Goal: Task Accomplishment & Management: Use online tool/utility

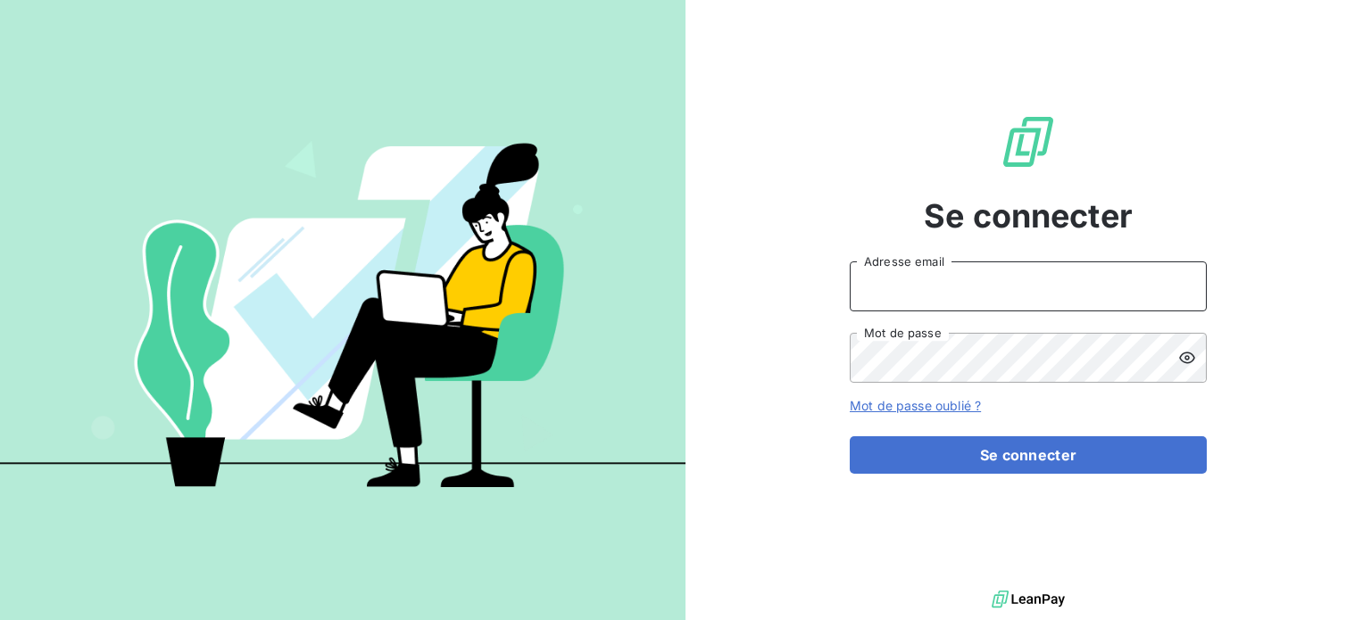
click at [962, 289] on input "Adresse email" at bounding box center [1028, 287] width 357 height 50
type input "[EMAIL_ADDRESS][DOMAIN_NAME]"
click at [1188, 356] on icon at bounding box center [1187, 358] width 16 height 12
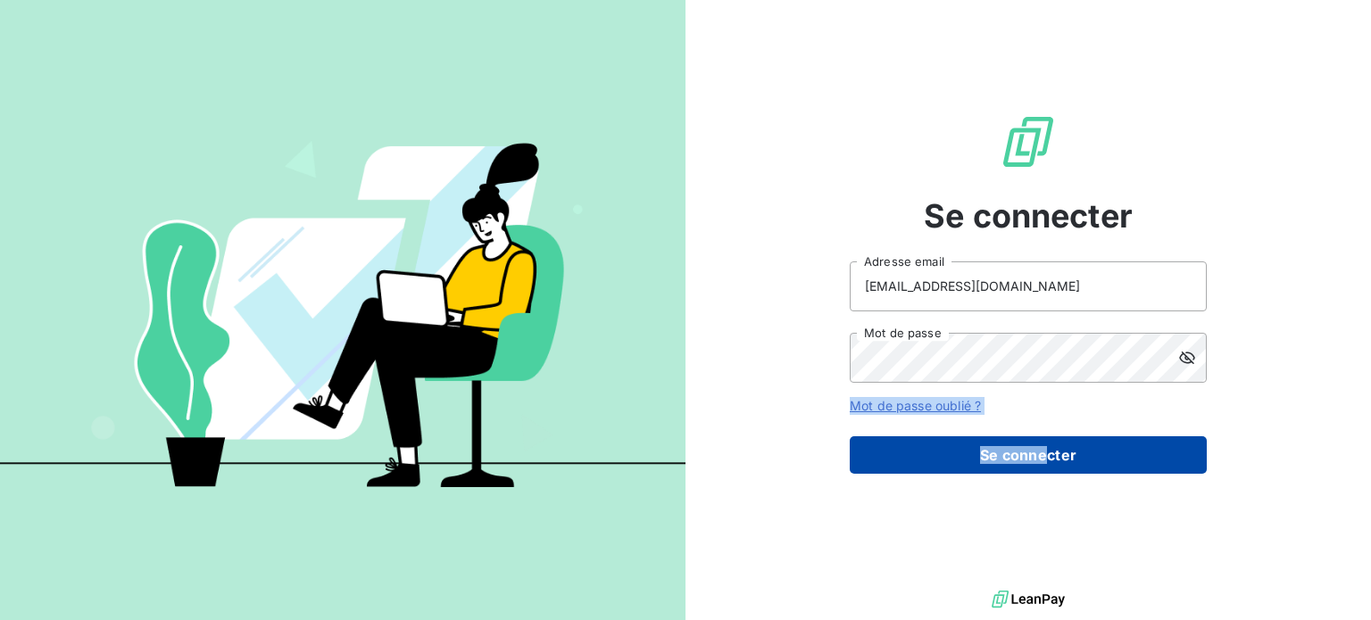
drag, startPoint x: 1188, startPoint y: 356, endPoint x: 1051, endPoint y: 442, distance: 162.0
click at [1051, 442] on form "[EMAIL_ADDRESS][DOMAIN_NAME] Adresse email Mot de passe Mot de passe oublié ? S…" at bounding box center [1028, 368] width 357 height 212
click at [1051, 442] on button "Se connecter" at bounding box center [1028, 455] width 357 height 37
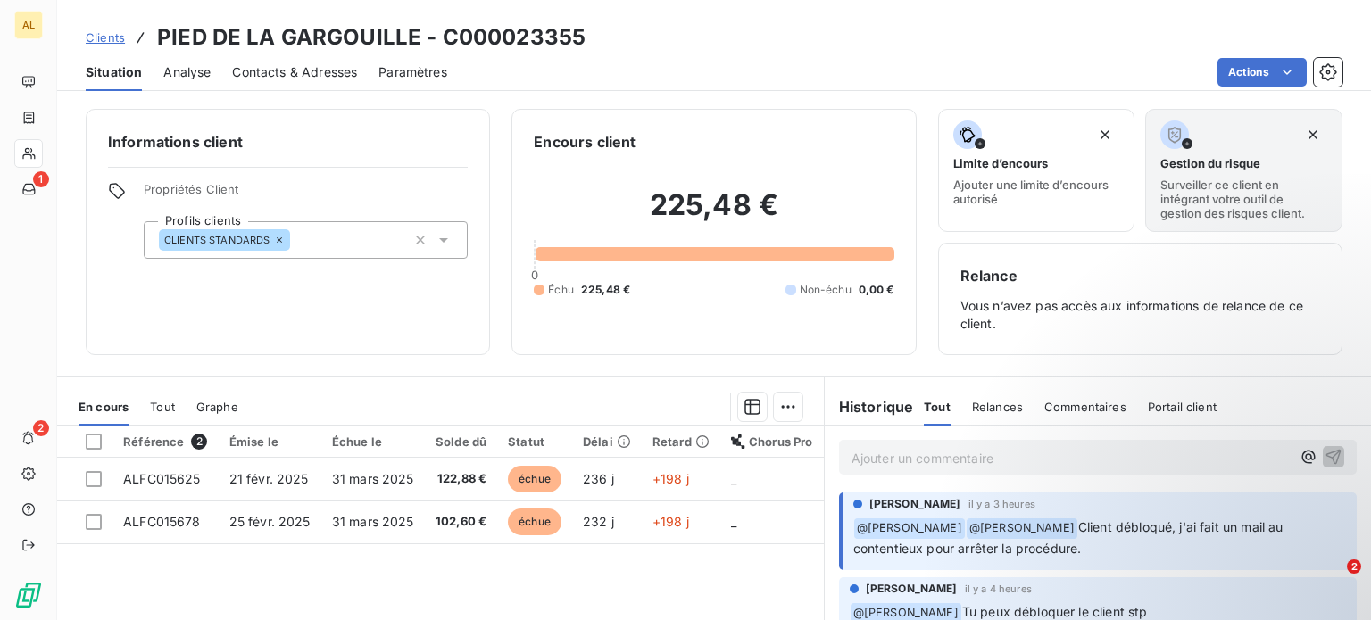
click at [754, 581] on div "Référence 2 Émise le Échue le Solde dû Statut Délai Retard Chorus Pro ALFC01562…" at bounding box center [440, 598] width 767 height 344
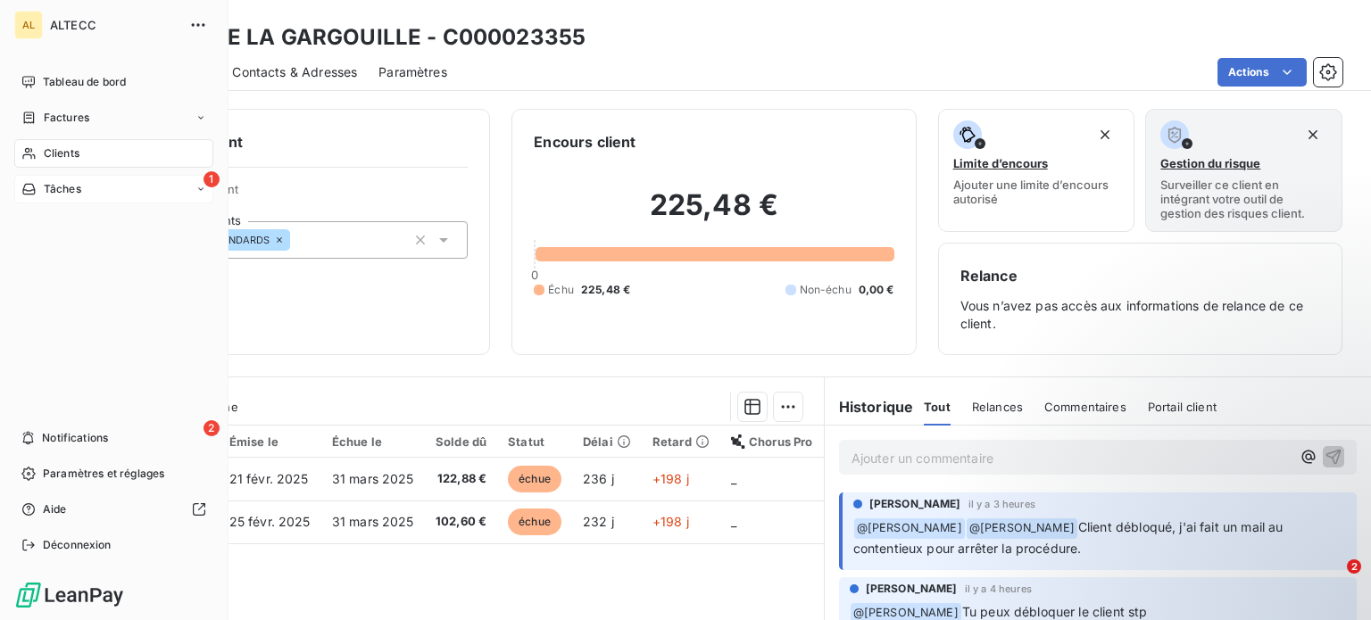
click at [36, 186] on icon at bounding box center [28, 189] width 15 height 14
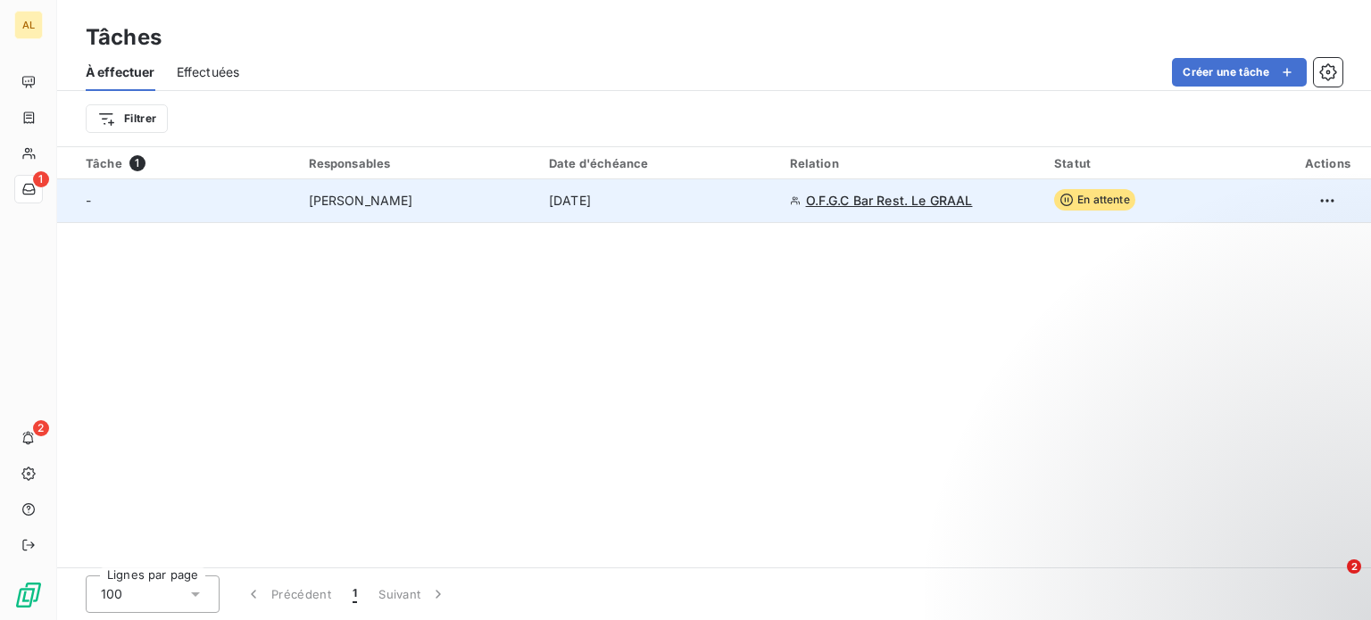
click at [370, 198] on span "[PERSON_NAME]" at bounding box center [361, 201] width 104 height 18
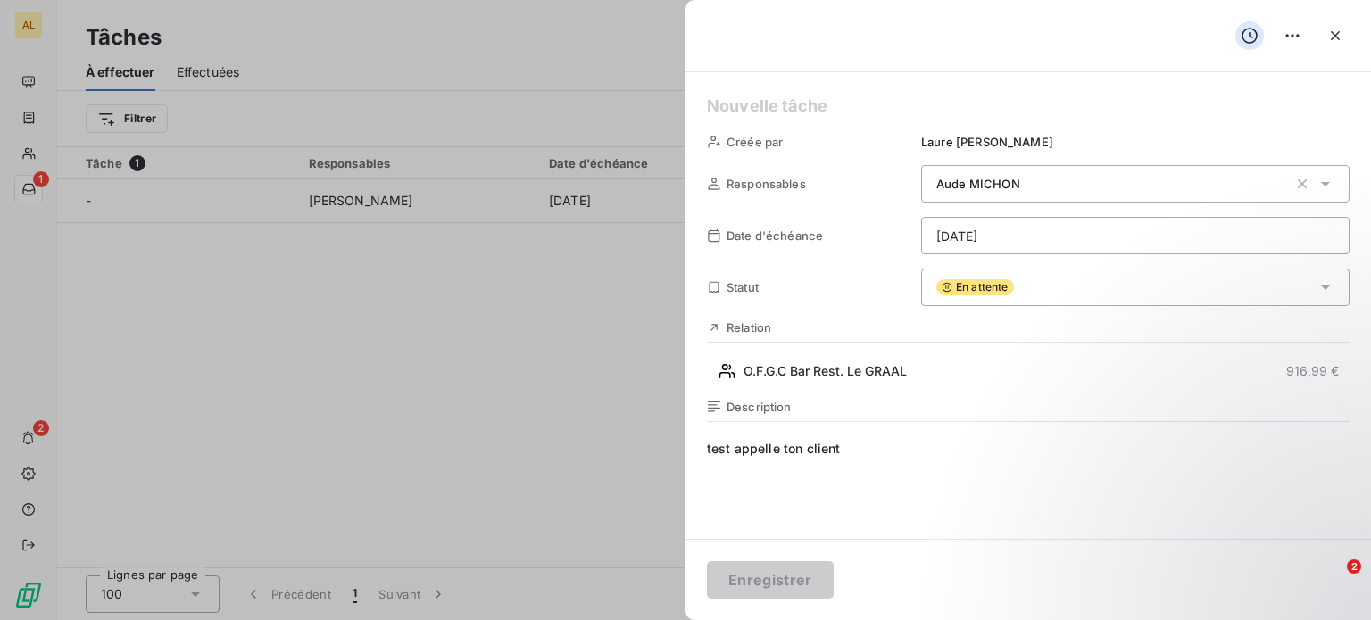
click at [1320, 287] on icon at bounding box center [1326, 288] width 18 height 18
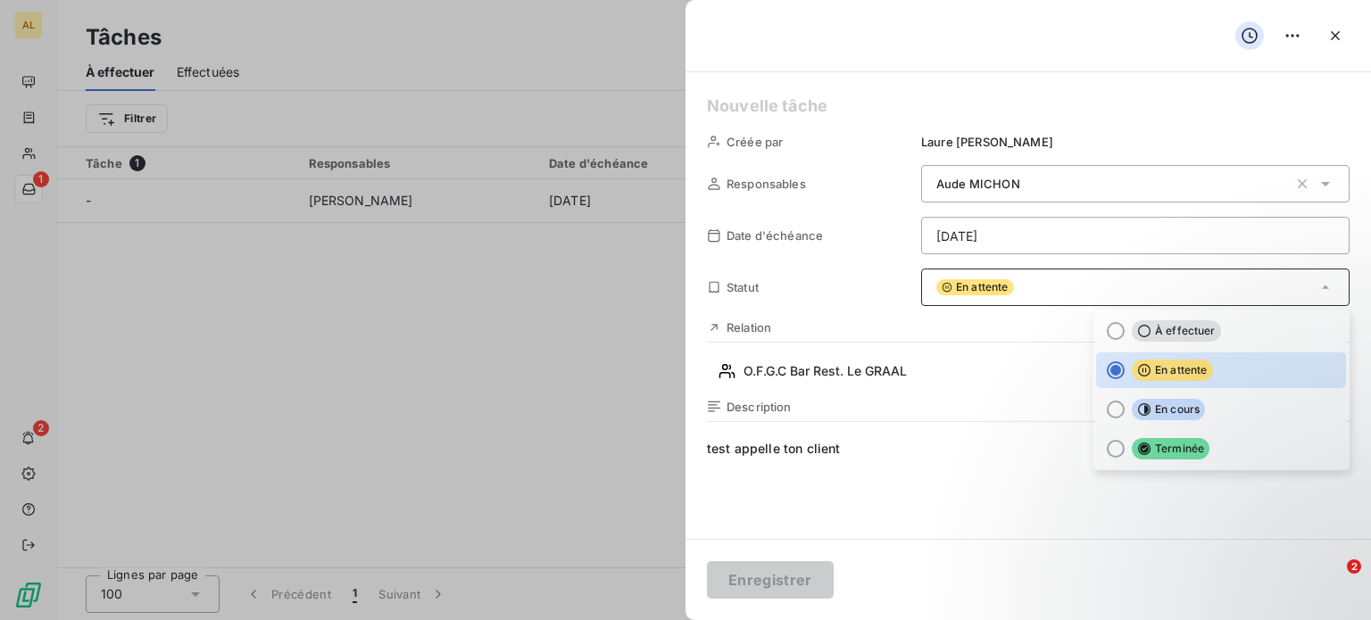
click at [871, 466] on span "test appelle ton client" at bounding box center [1028, 611] width 643 height 343
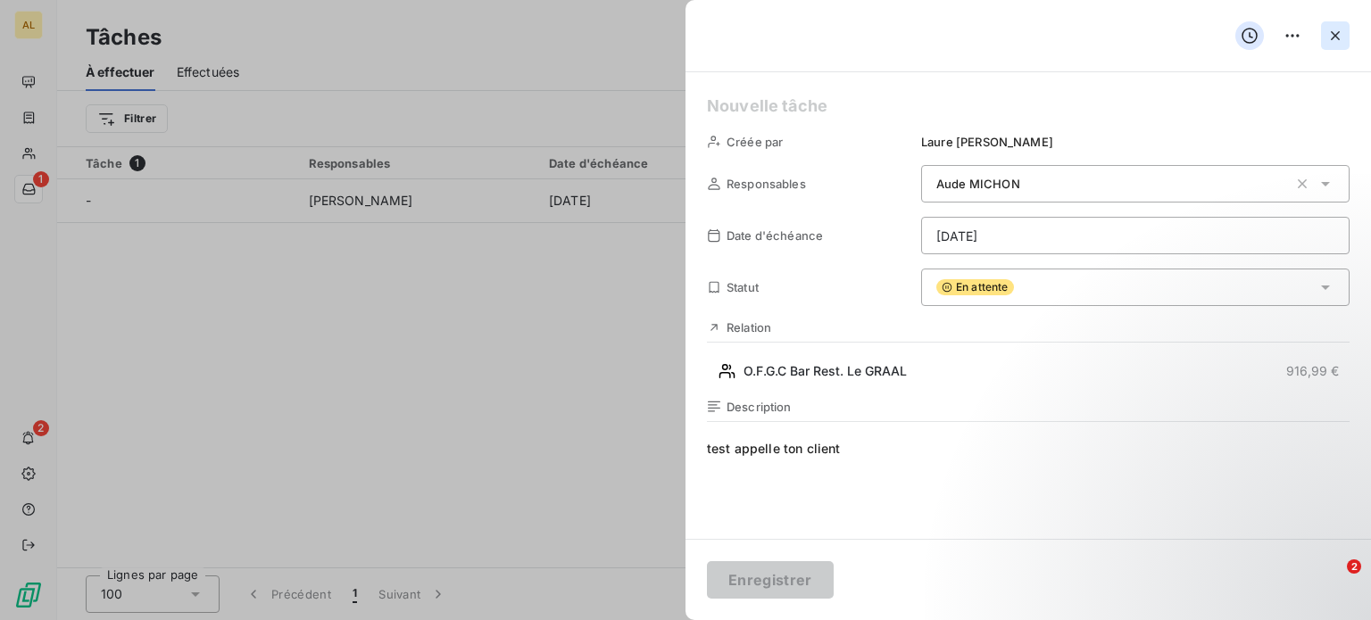
click at [1336, 35] on icon "button" at bounding box center [1335, 35] width 9 height 9
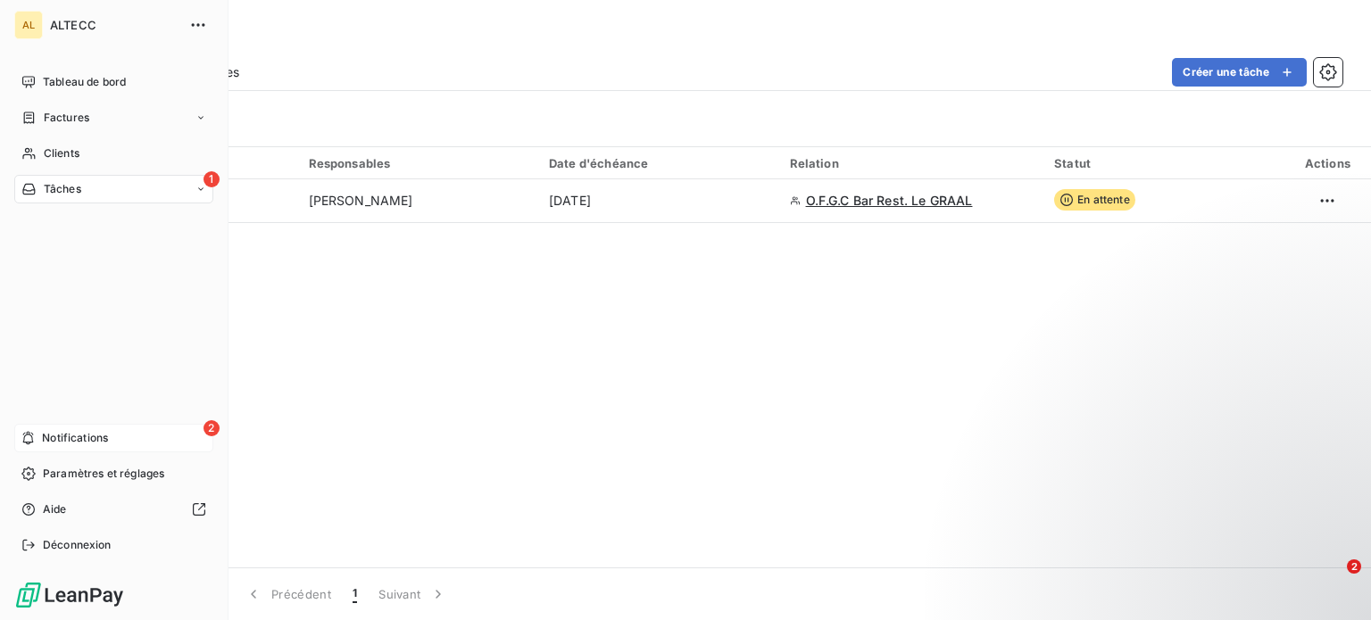
click at [96, 449] on div "2 Notifications" at bounding box center [113, 438] width 199 height 29
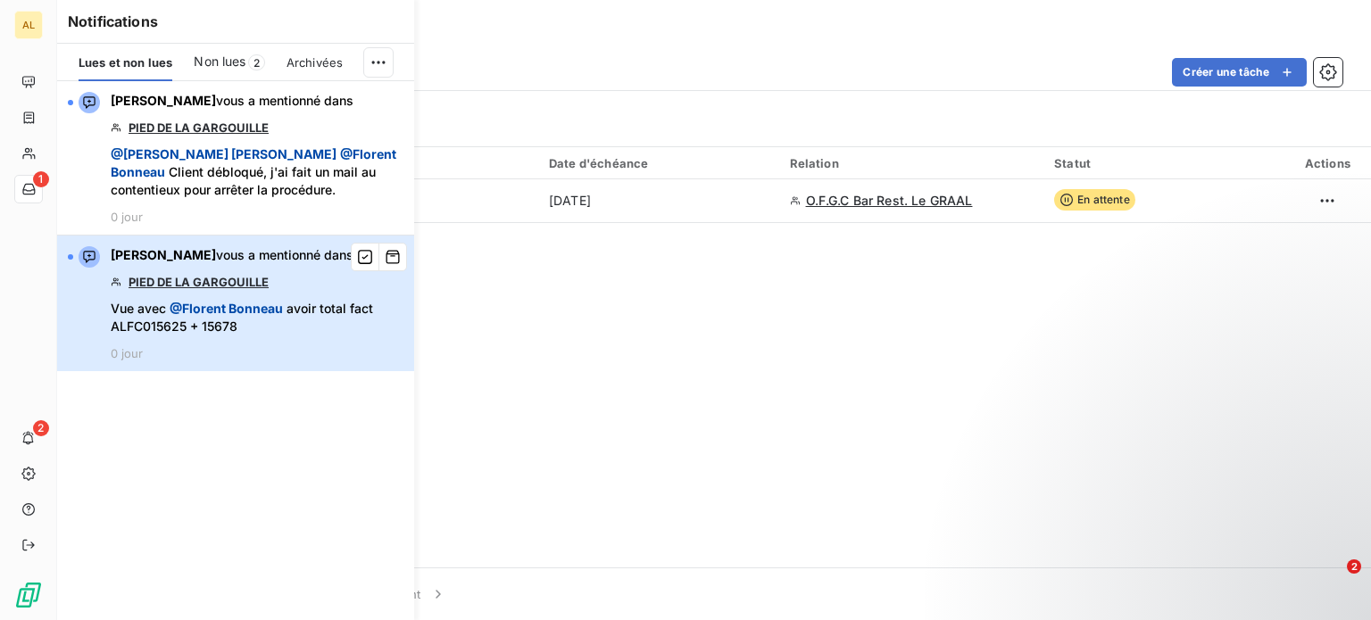
click at [304, 334] on span "Vue avec @ [PERSON_NAME] avoir total fact ALFC015625 + 15678" at bounding box center [257, 318] width 293 height 36
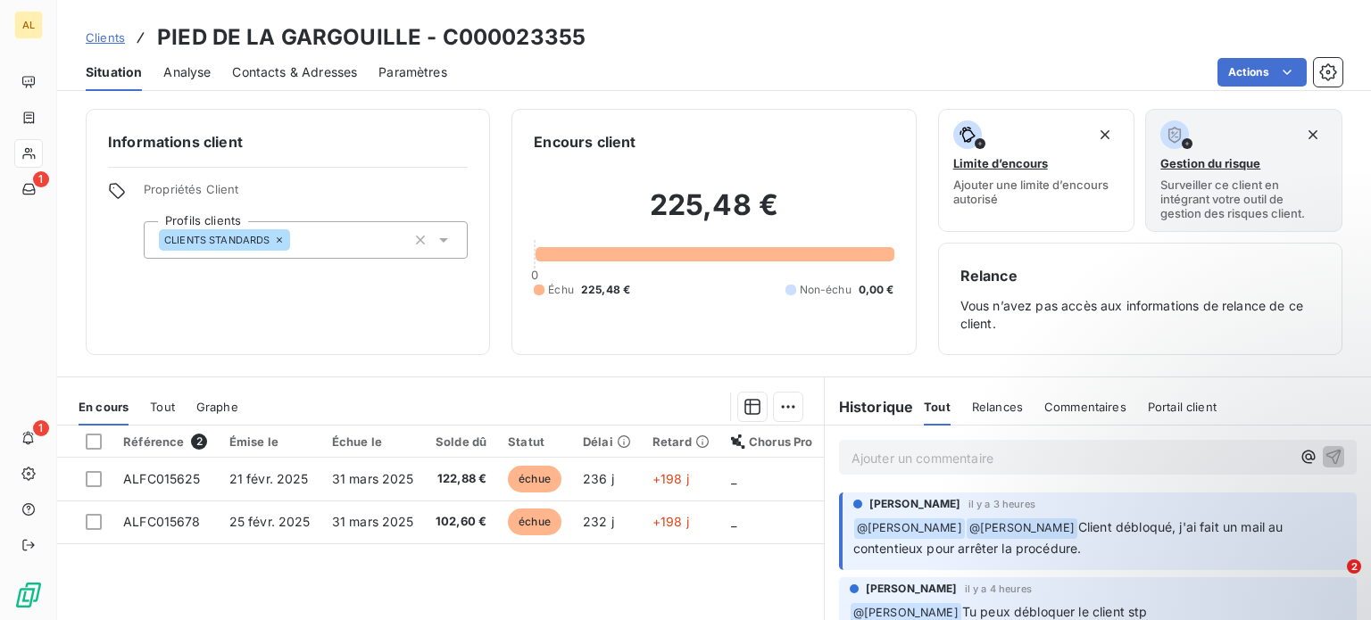
click at [618, 570] on div "Référence 2 Émise le Échue le Solde dû Statut Délai Retard Chorus Pro ALFC01562…" at bounding box center [440, 598] width 767 height 344
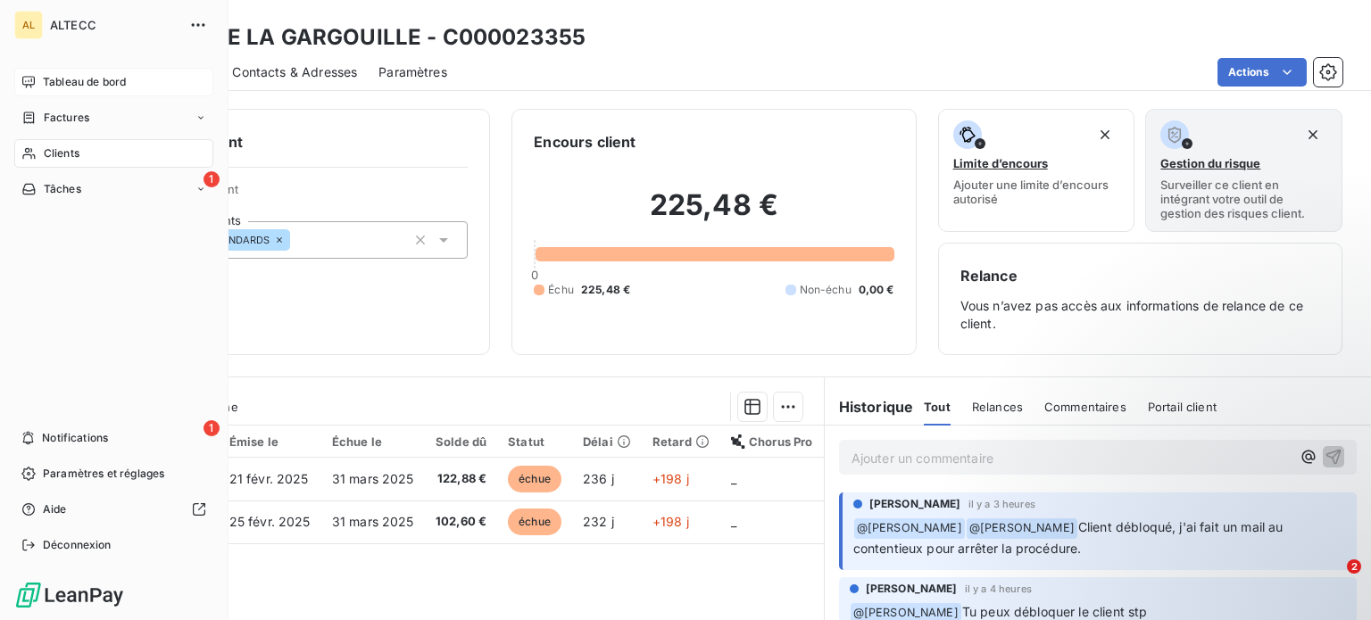
click at [114, 87] on span "Tableau de bord" at bounding box center [84, 82] width 83 height 16
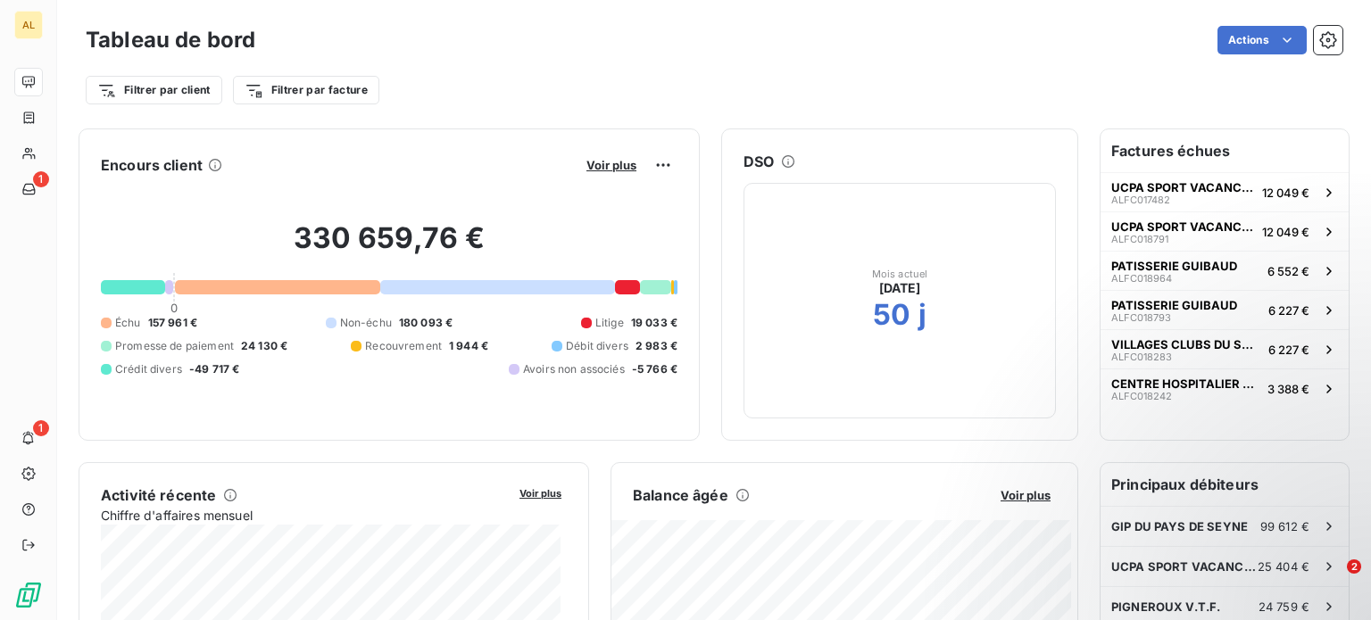
click at [1272, 37] on html "AL 1 1 Tableau de bord Actions Filtrer par client Filtrer par facture Encours c…" at bounding box center [685, 310] width 1371 height 620
